Goal: Transaction & Acquisition: Purchase product/service

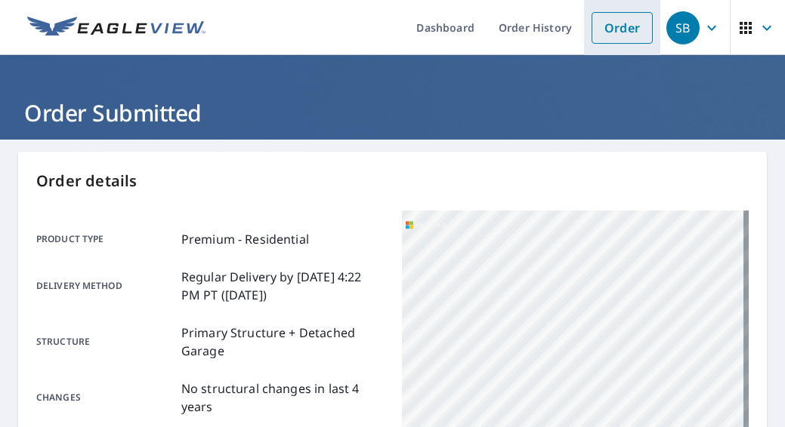
click at [621, 14] on link "Order" at bounding box center [621, 28] width 61 height 32
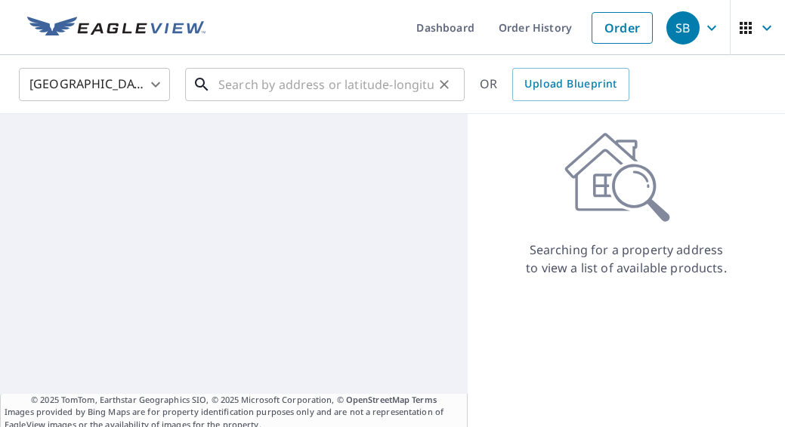
click at [353, 98] on input "text" at bounding box center [325, 84] width 215 height 42
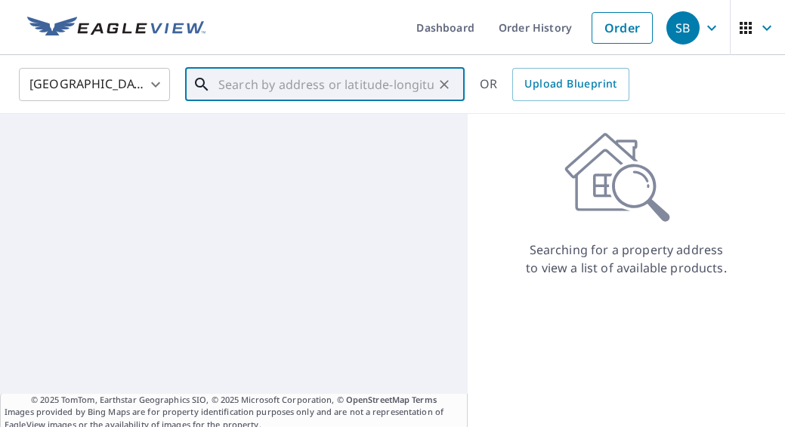
paste input "[STREET_ADDRESS] • [GEOGRAPHIC_DATA], [US_STATE] 59715"
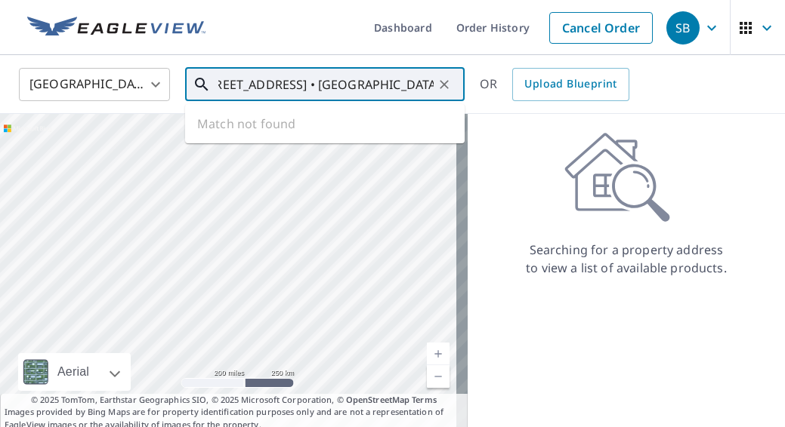
click at [285, 81] on input "[STREET_ADDRESS] • [GEOGRAPHIC_DATA], [US_STATE] 59715" at bounding box center [325, 84] width 215 height 42
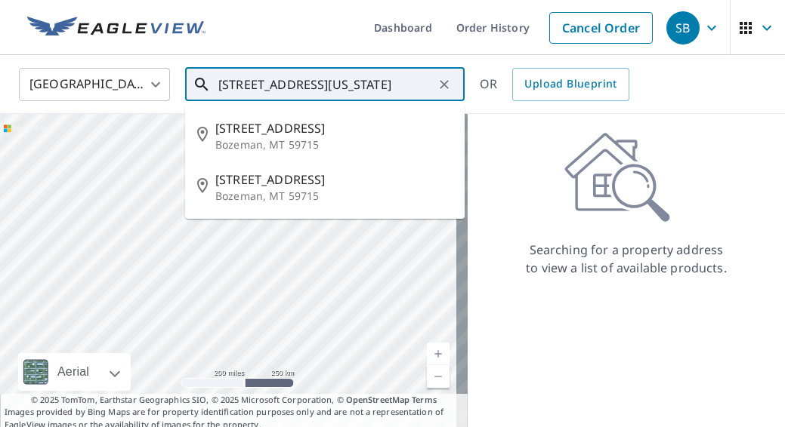
scroll to position [0, 14]
drag, startPoint x: 350, startPoint y: 86, endPoint x: 732, endPoint y: 121, distance: 384.4
click at [732, 121] on div "United States [GEOGRAPHIC_DATA] ​ [STREET_ADDRESS][US_STATE] ​ [STREET_ADDRESS]…" at bounding box center [392, 243] width 785 height 376
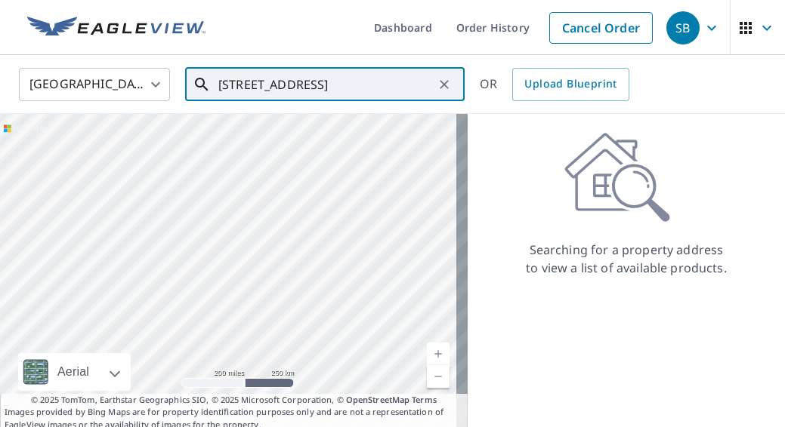
drag, startPoint x: 392, startPoint y: 84, endPoint x: 381, endPoint y: 84, distance: 10.6
click at [392, 84] on input "[STREET_ADDRESS]" at bounding box center [325, 84] width 215 height 42
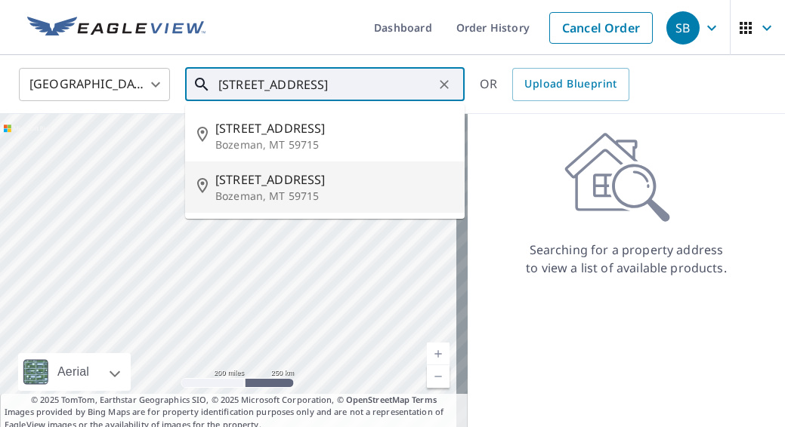
click at [319, 196] on p "Bozeman, MT 59715" at bounding box center [333, 196] width 237 height 15
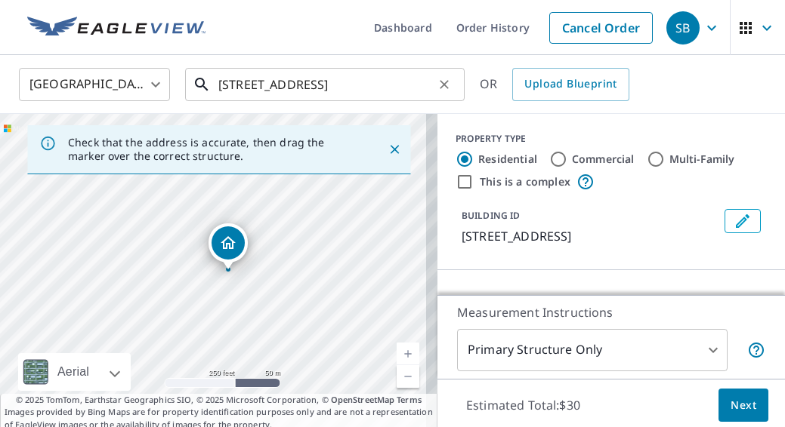
click at [245, 86] on input "[STREET_ADDRESS]" at bounding box center [325, 84] width 215 height 42
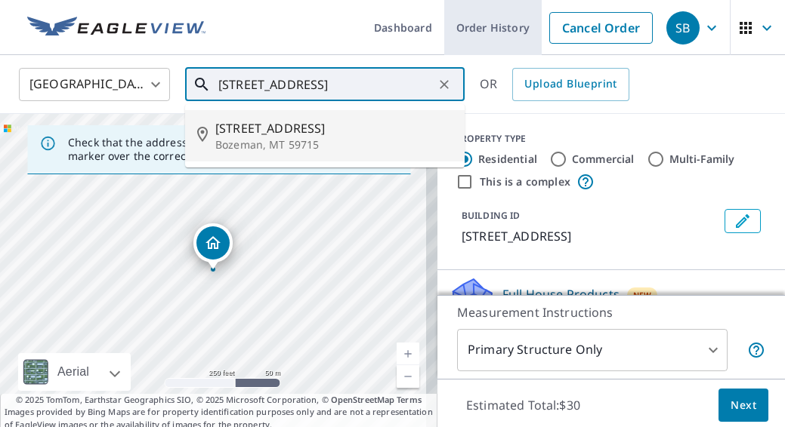
type input "[STREET_ADDRESS]"
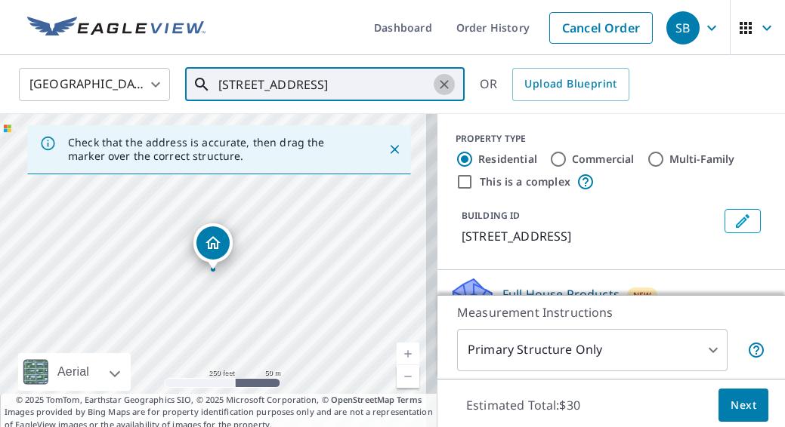
click at [446, 85] on icon "Clear" at bounding box center [443, 84] width 15 height 15
paste input "[STREET_ADDRESS] • [GEOGRAPHIC_DATA], [US_STATE] 59715"
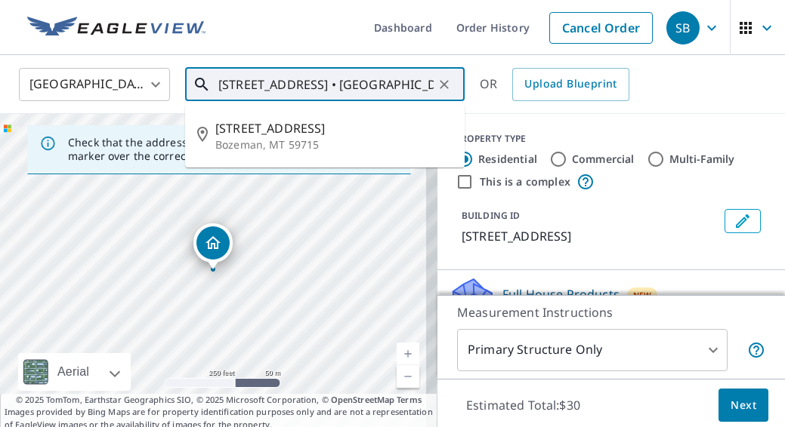
scroll to position [0, 21]
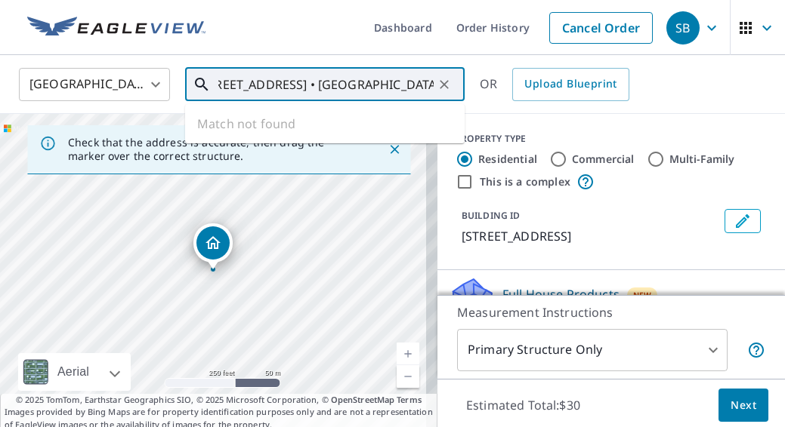
drag, startPoint x: 273, startPoint y: 88, endPoint x: 635, endPoint y: 120, distance: 363.9
click at [635, 120] on div "United States [GEOGRAPHIC_DATA] ​ [STREET_ADDRESS] • Bozeman, [US_STATE] 59715 …" at bounding box center [392, 243] width 785 height 376
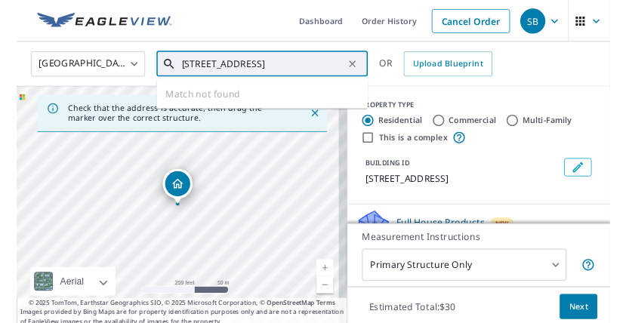
scroll to position [0, 0]
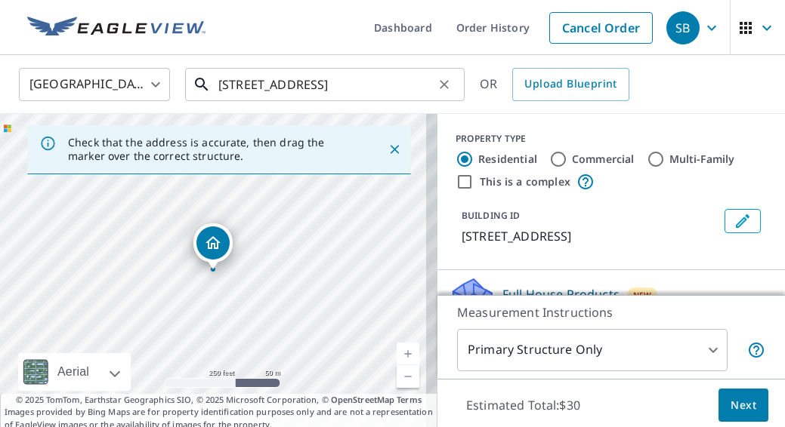
click at [390, 97] on input "[STREET_ADDRESS]" at bounding box center [325, 84] width 215 height 42
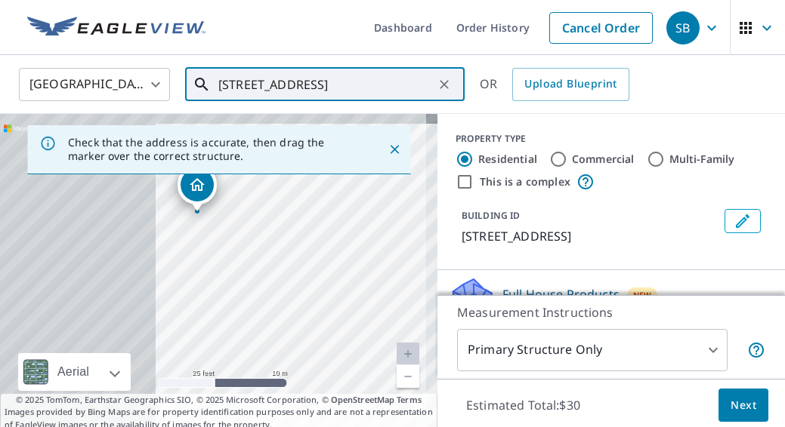
drag, startPoint x: 202, startPoint y: 262, endPoint x: 384, endPoint y: 276, distance: 181.7
click at [384, 276] on div "[STREET_ADDRESS]" at bounding box center [218, 272] width 437 height 317
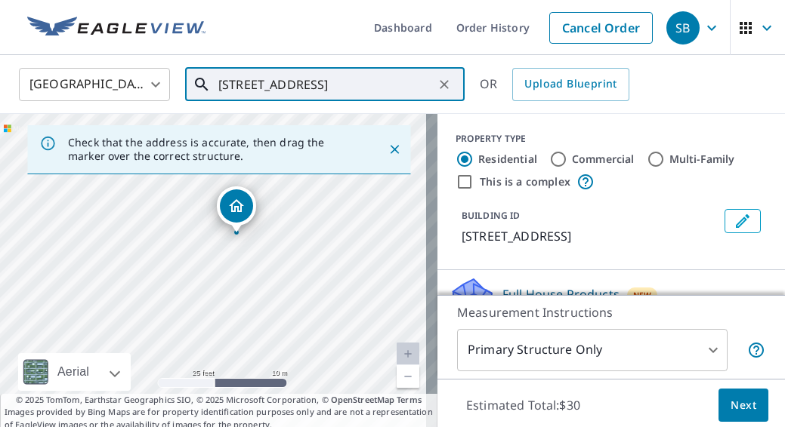
drag, startPoint x: 316, startPoint y: 248, endPoint x: 354, endPoint y: 261, distance: 39.9
click at [354, 261] on div "[STREET_ADDRESS]" at bounding box center [218, 272] width 437 height 317
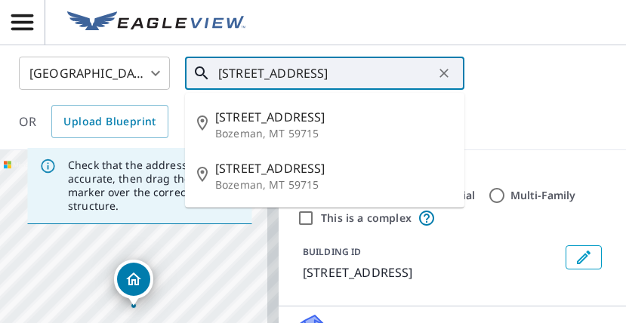
click at [230, 72] on input "[STREET_ADDRESS]" at bounding box center [325, 73] width 215 height 42
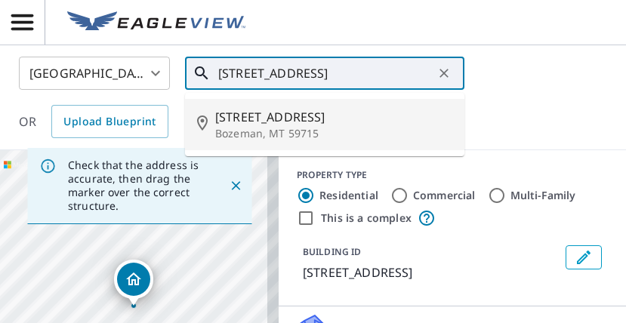
click at [250, 111] on span "[STREET_ADDRESS]" at bounding box center [333, 117] width 237 height 18
type input "[STREET_ADDRESS]"
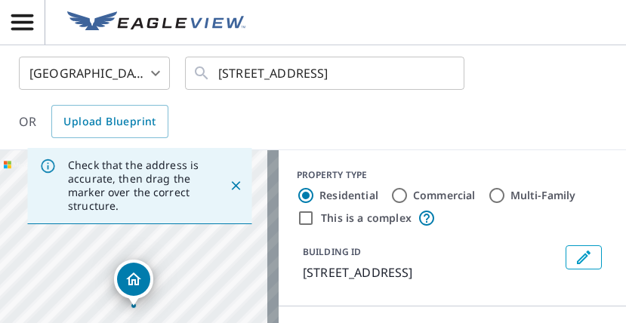
drag, startPoint x: 217, startPoint y: 75, endPoint x: 475, endPoint y: 85, distance: 257.7
click at [475, 85] on div "United States [GEOGRAPHIC_DATA] ​ [STREET_ADDRESS] ​ OR Upload Blueprint" at bounding box center [308, 98] width 600 height 82
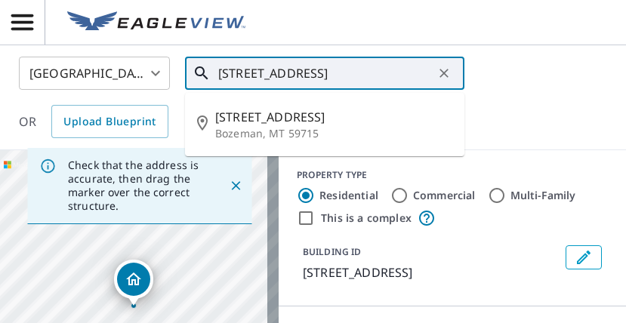
drag, startPoint x: 430, startPoint y: 72, endPoint x: 63, endPoint y: 67, distance: 367.8
click at [63, 67] on div "United States [GEOGRAPHIC_DATA] ​ [STREET_ADDRESS] ​ [STREET_ADDRESS] OR Upload…" at bounding box center [308, 98] width 600 height 82
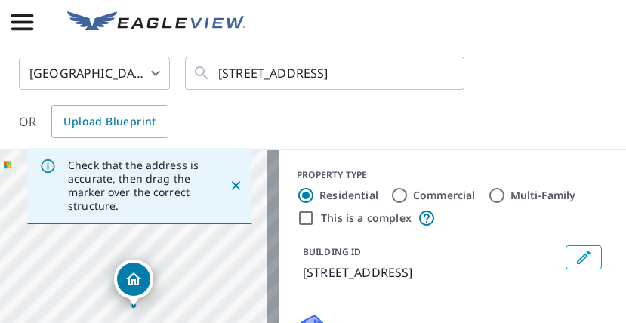
click at [448, 144] on div "United States [GEOGRAPHIC_DATA] ​ [STREET_ADDRESS] ​ OR Upload Blueprint" at bounding box center [313, 97] width 626 height 105
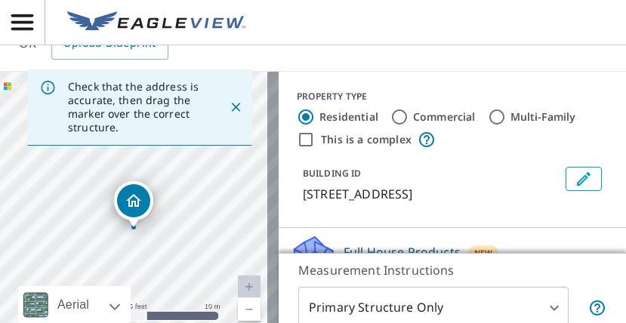
scroll to position [205, 0]
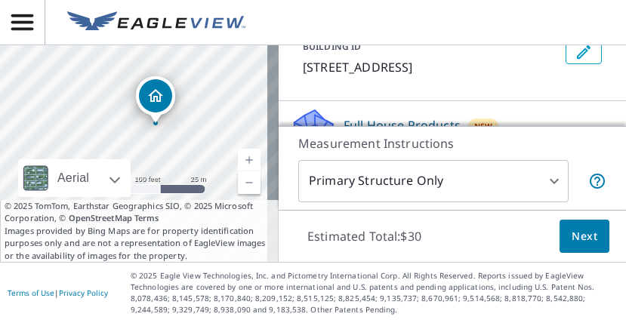
click at [573, 238] on span "Next" at bounding box center [585, 236] width 26 height 19
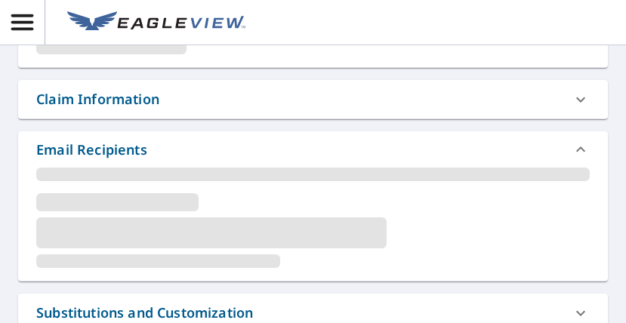
scroll to position [592, 0]
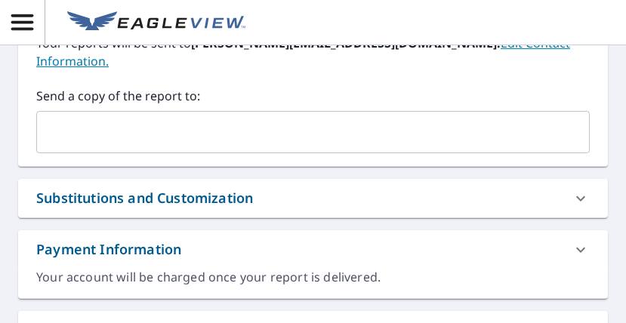
click at [230, 118] on input "text" at bounding box center [301, 132] width 517 height 29
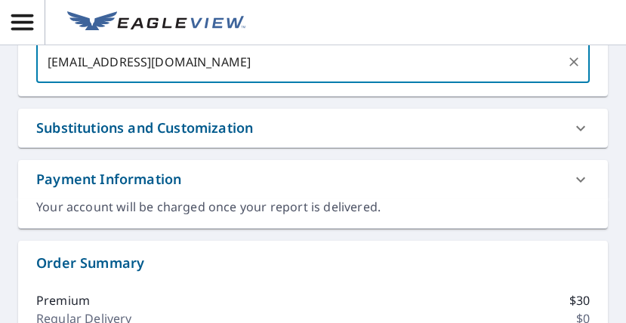
scroll to position [970, 0]
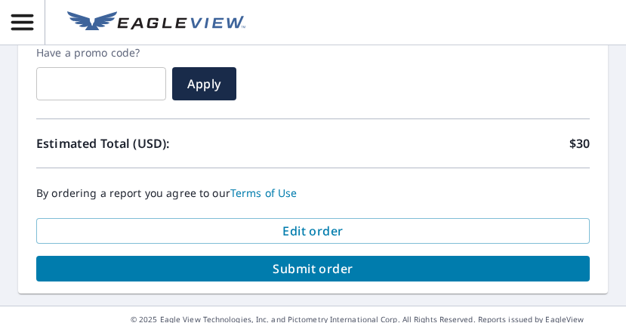
type input "[EMAIL_ADDRESS][DOMAIN_NAME]"
click at [468, 261] on span "Submit order" at bounding box center [312, 269] width 529 height 17
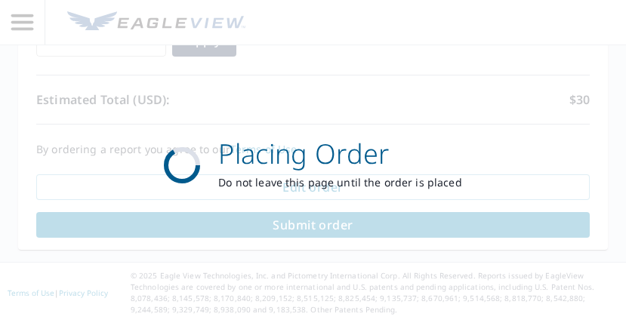
scroll to position [858, 0]
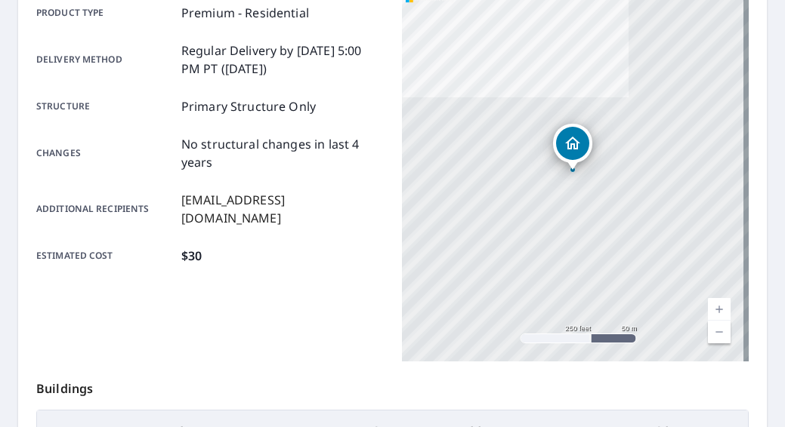
scroll to position [95, 0]
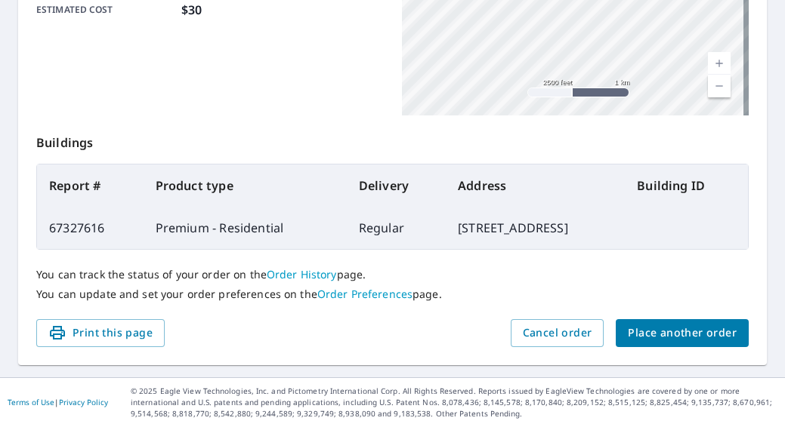
click at [690, 328] on span "Place another order" at bounding box center [681, 333] width 109 height 19
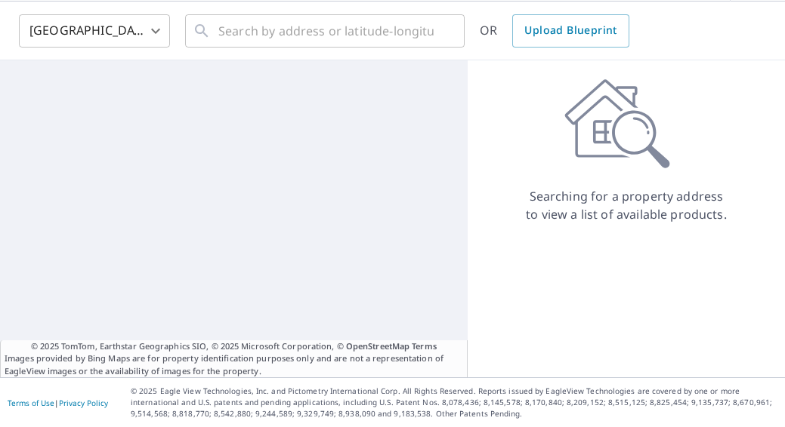
scroll to position [54, 0]
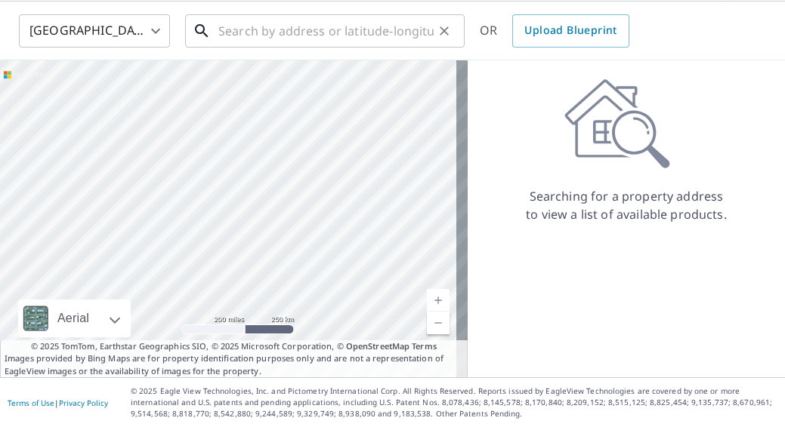
click at [390, 32] on input "text" at bounding box center [325, 31] width 215 height 42
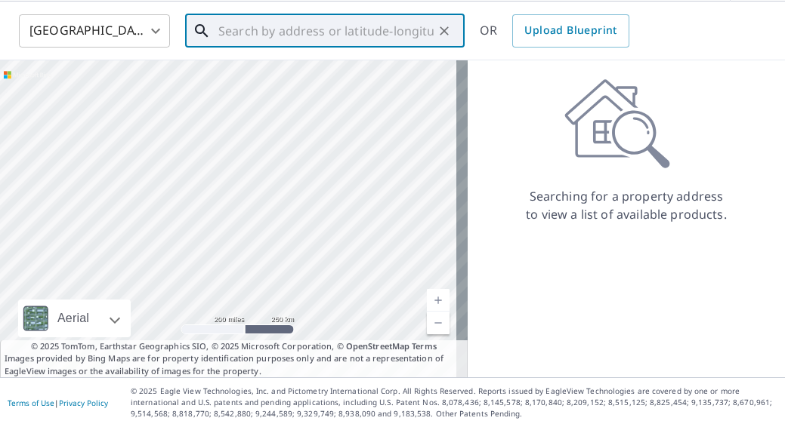
paste input "[STREET_ADDRESS][PERSON_NAME]"
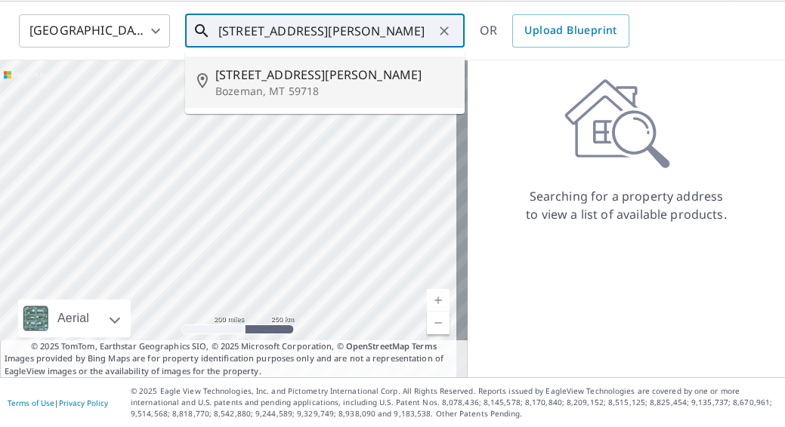
click at [305, 72] on span "[STREET_ADDRESS][PERSON_NAME]" at bounding box center [333, 75] width 237 height 18
type input "[STREET_ADDRESS][PERSON_NAME]"
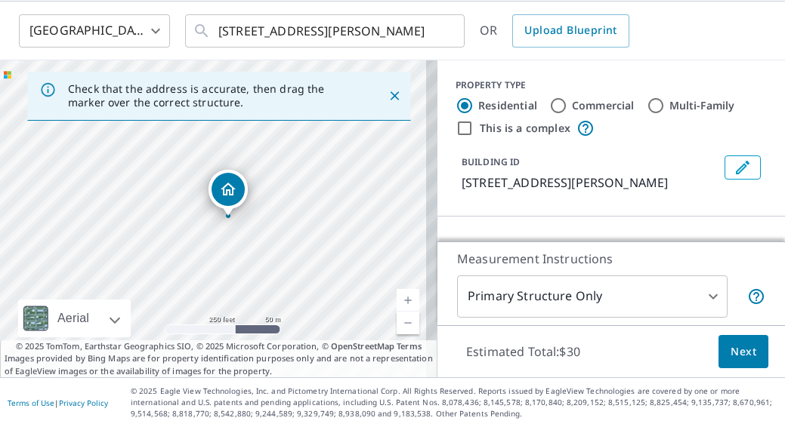
click at [730, 345] on span "Next" at bounding box center [743, 352] width 26 height 19
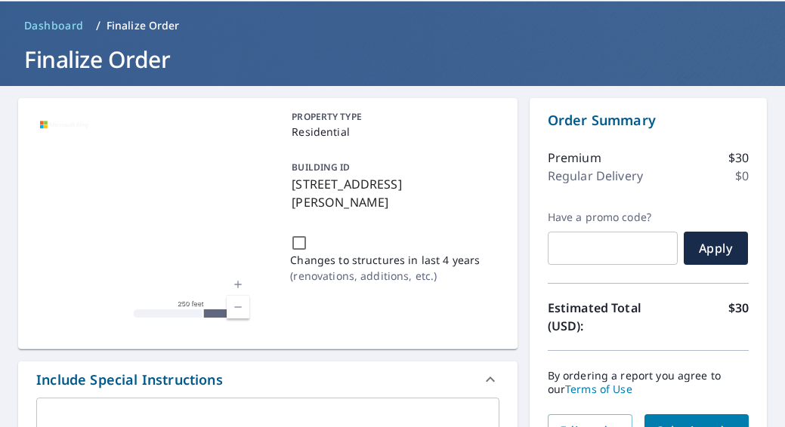
scroll to position [356, 0]
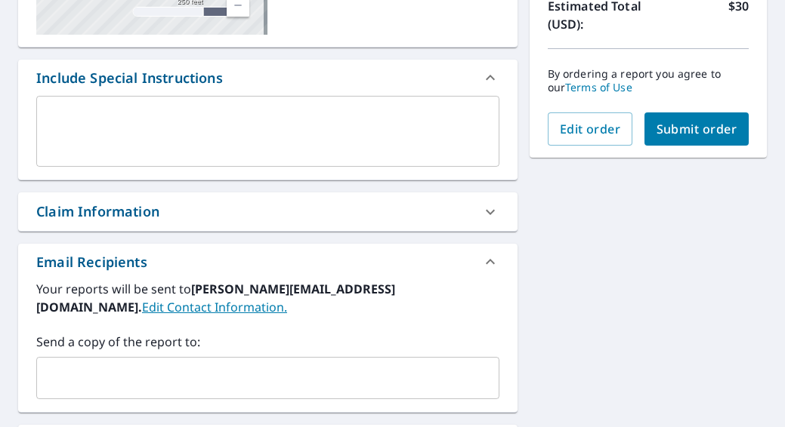
click at [207, 375] on input "text" at bounding box center [256, 378] width 427 height 29
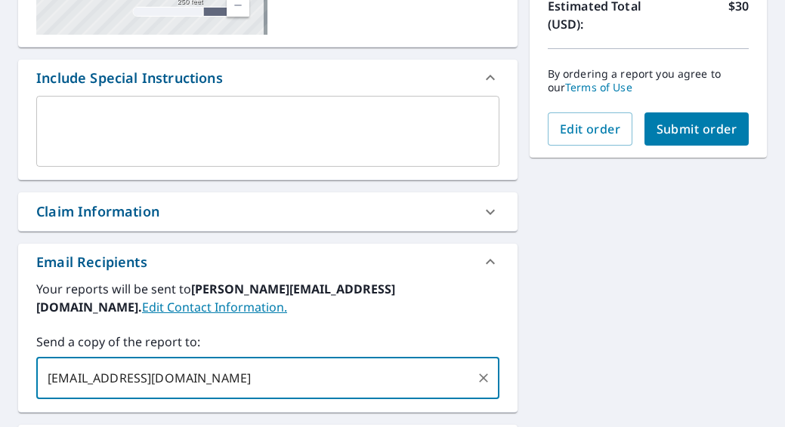
type input "[EMAIL_ADDRESS][DOMAIN_NAME]"
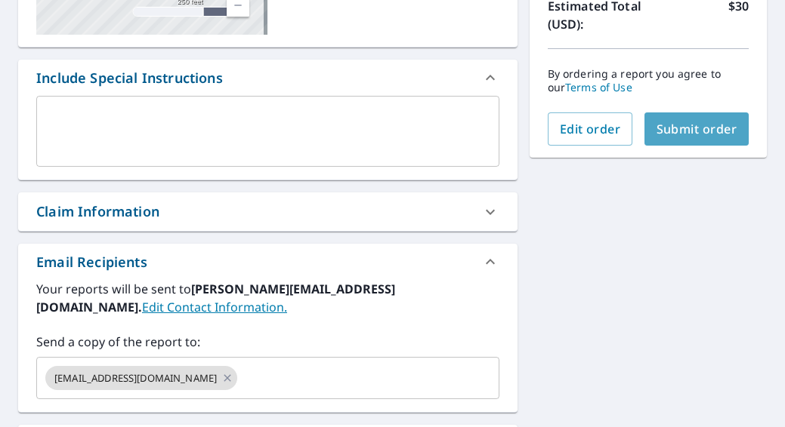
click at [701, 128] on span "Submit order" at bounding box center [696, 129] width 81 height 17
